Goal: Task Accomplishment & Management: Use online tool/utility

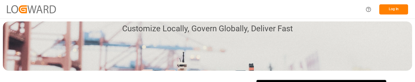
click at [384, 8] on button "Log In" at bounding box center [393, 9] width 29 height 10
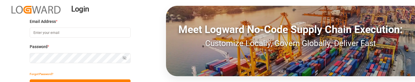
click at [91, 33] on input at bounding box center [80, 32] width 101 height 10
click at [0, 82] on com-1password-button at bounding box center [0, 82] width 0 height 0
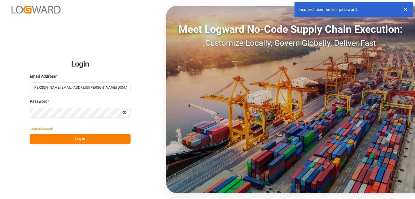
click at [98, 89] on input "[PERSON_NAME][EMAIL_ADDRESS][PERSON_NAME][DOMAIN_NAME]" at bounding box center [80, 87] width 101 height 10
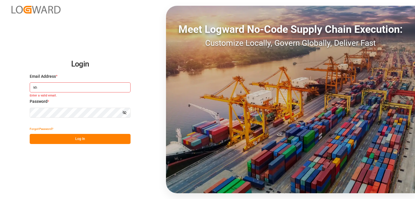
type input "[PERSON_NAME][EMAIL_ADDRESS][PERSON_NAME][DOMAIN_NAME]"
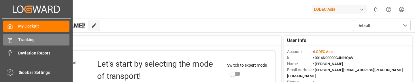
click at [25, 41] on span "Tracking" at bounding box center [44, 40] width 52 height 6
